Goal: Task Accomplishment & Management: Manage account settings

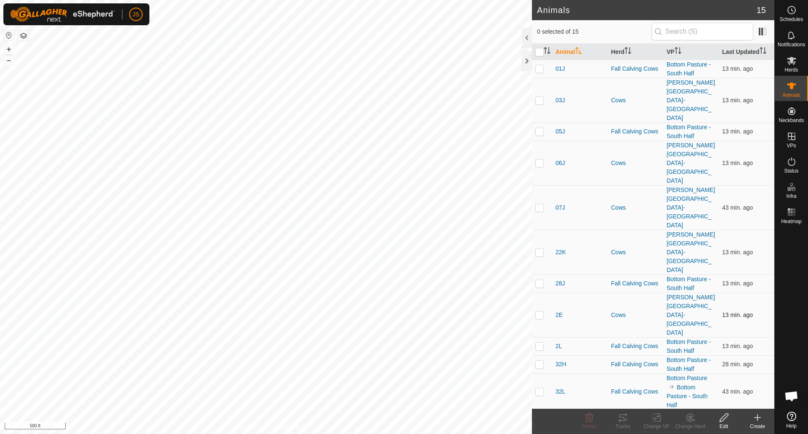
click at [539, 311] on p-checkbox at bounding box center [539, 314] width 8 height 7
checkbox input "true"
click at [613, 417] on tracks-svg-icon at bounding box center [623, 417] width 34 height 10
